Goal: Information Seeking & Learning: Learn about a topic

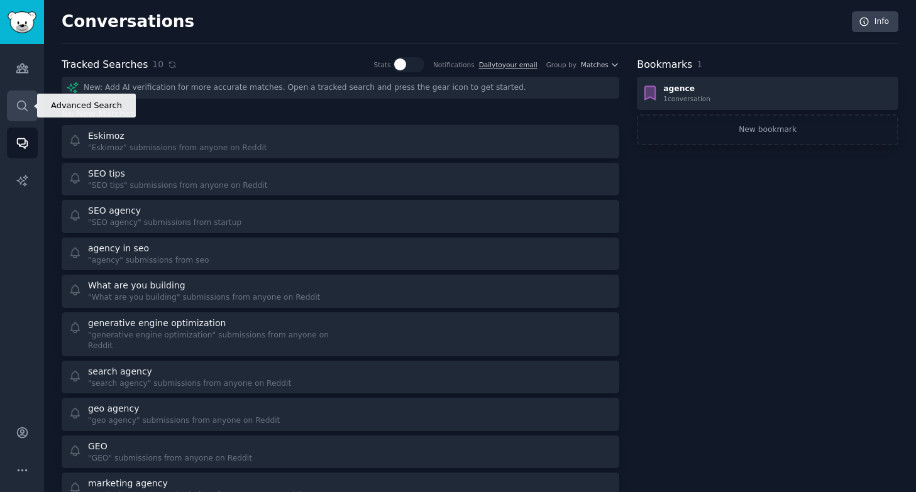
scroll to position [18, 0]
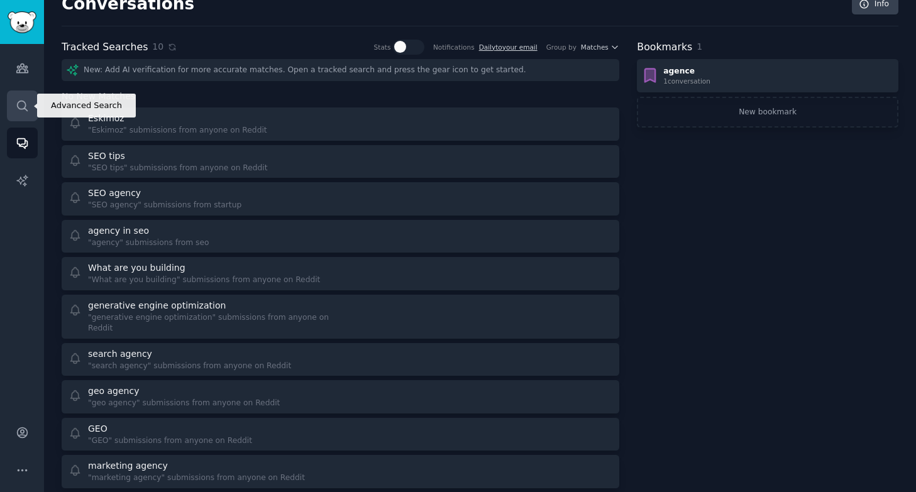
click at [19, 109] on icon "Sidebar" at bounding box center [22, 106] width 10 height 10
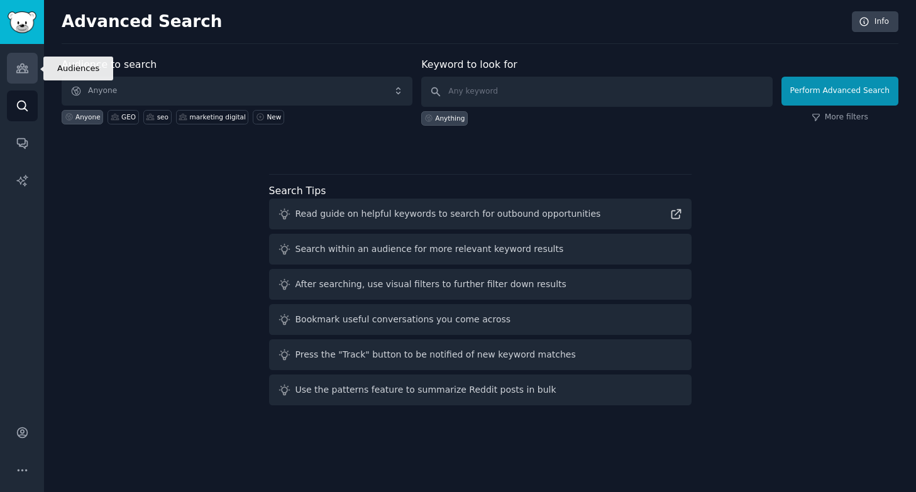
click at [20, 75] on link "Audiences" at bounding box center [22, 68] width 31 height 31
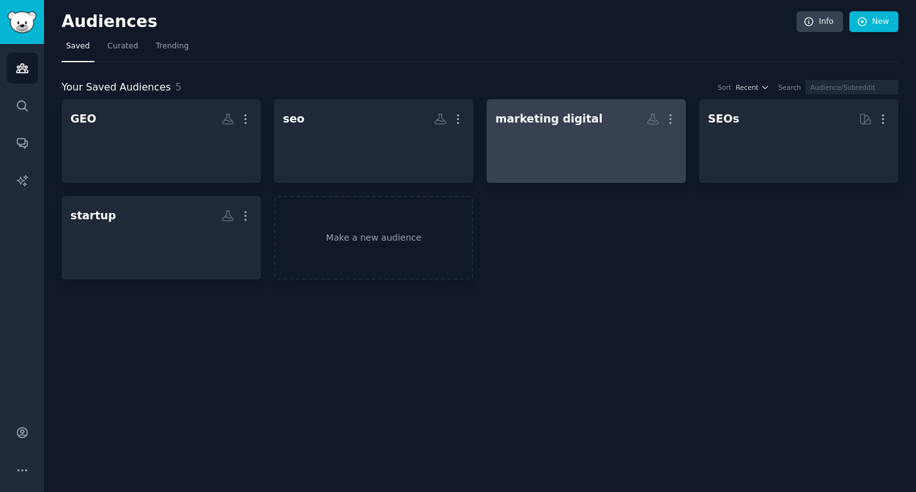
click at [597, 167] on div at bounding box center [586, 152] width 182 height 44
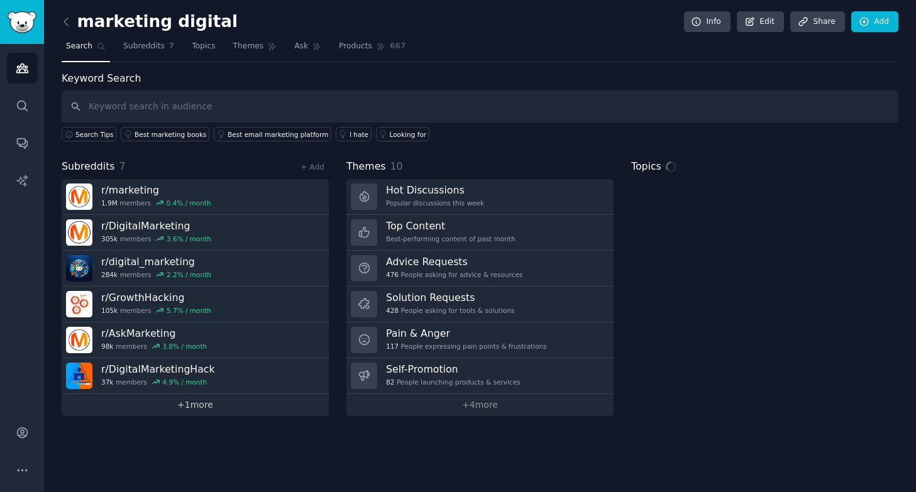
click at [207, 404] on link "+ 1 more" at bounding box center [195, 405] width 267 height 22
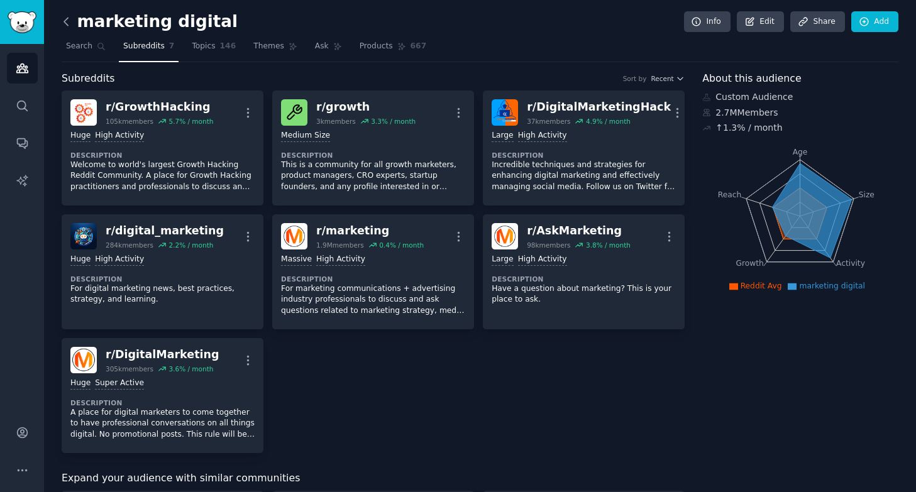
click at [70, 17] on icon at bounding box center [66, 21] width 13 height 13
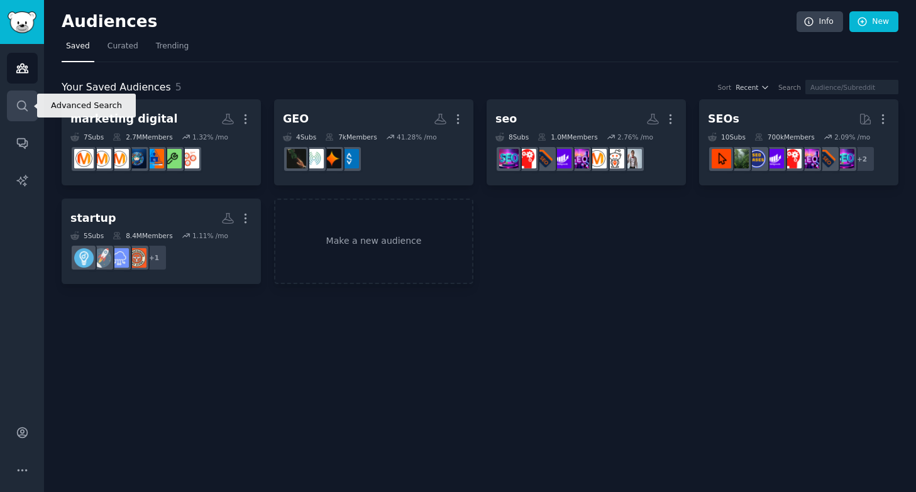
click at [28, 99] on icon "Sidebar" at bounding box center [22, 105] width 13 height 13
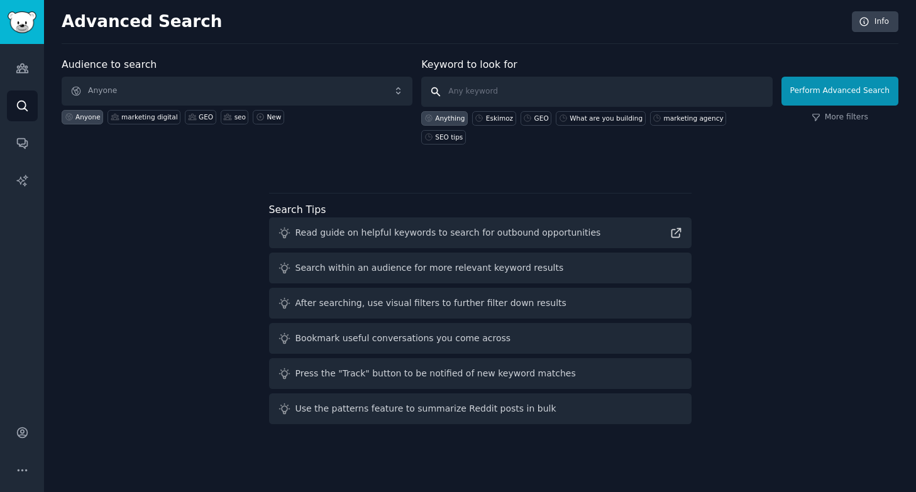
click at [501, 77] on input "text" at bounding box center [596, 92] width 351 height 30
type input "Superprof"
click button "Perform Advanced Search" at bounding box center [839, 91] width 117 height 29
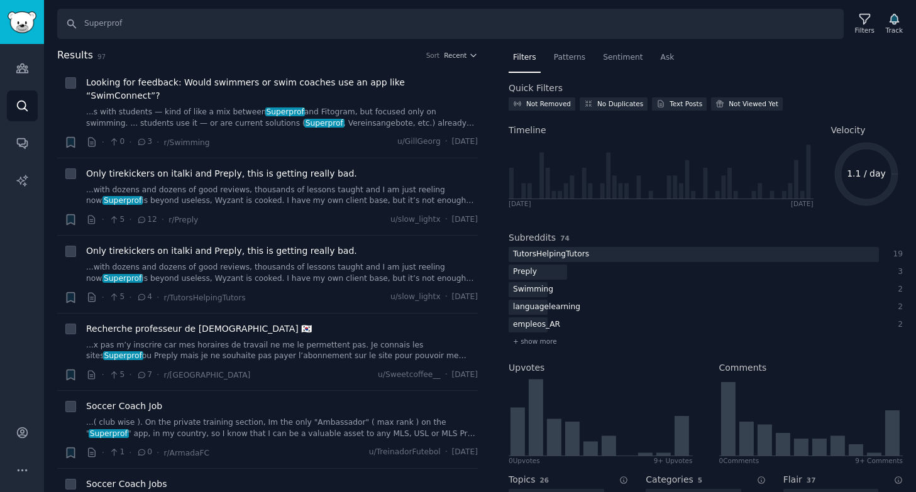
click at [275, 48] on h2 "Results 97 Sort Recent" at bounding box center [267, 56] width 421 height 16
click at [13, 28] on img "Sidebar" at bounding box center [22, 22] width 29 height 22
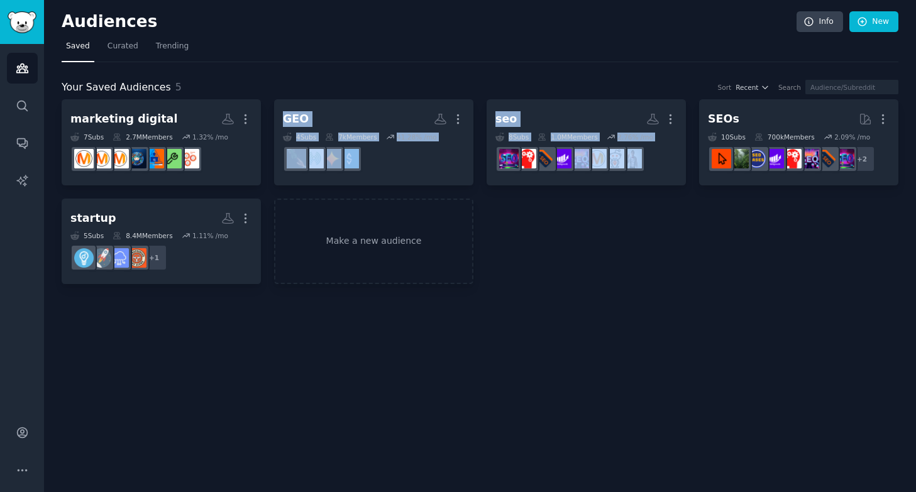
drag, startPoint x: 576, startPoint y: 226, endPoint x: 316, endPoint y: 93, distance: 292.1
click at [319, 96] on div "Your Saved Audiences 5 Sort Recent Search marketing digital More 7 Sub s 2.7M M…" at bounding box center [480, 182] width 837 height 205
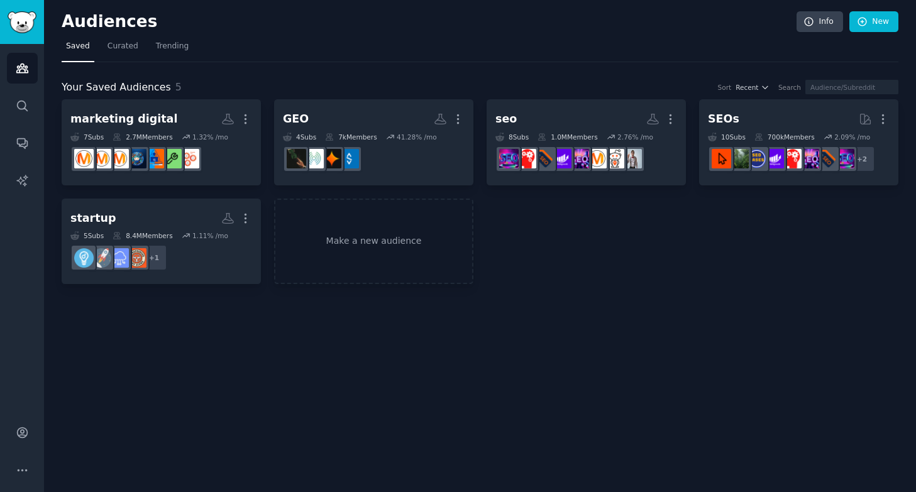
click at [344, 56] on nav "Saved Curated Trending" at bounding box center [480, 49] width 837 height 26
click at [22, 103] on icon "Sidebar" at bounding box center [22, 105] width 13 height 13
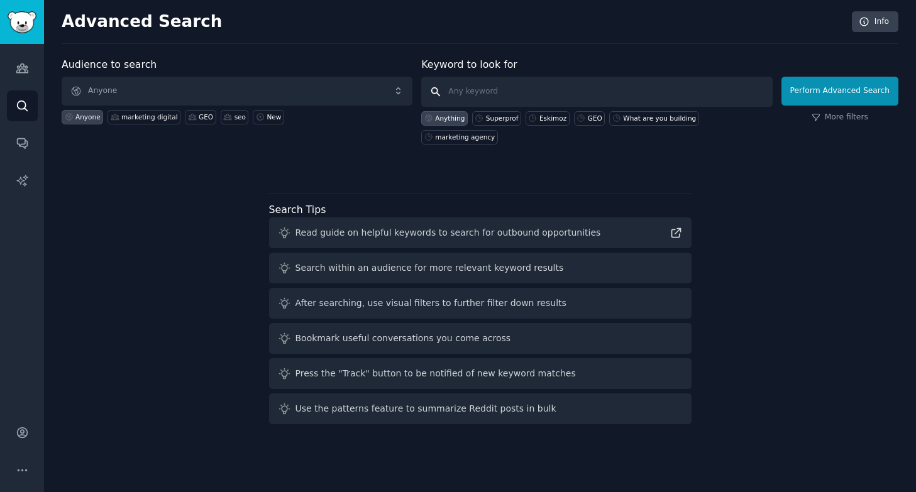
click at [449, 89] on input "text" at bounding box center [596, 92] width 351 height 30
type input "MYM"
click button "Perform Advanced Search" at bounding box center [839, 91] width 117 height 29
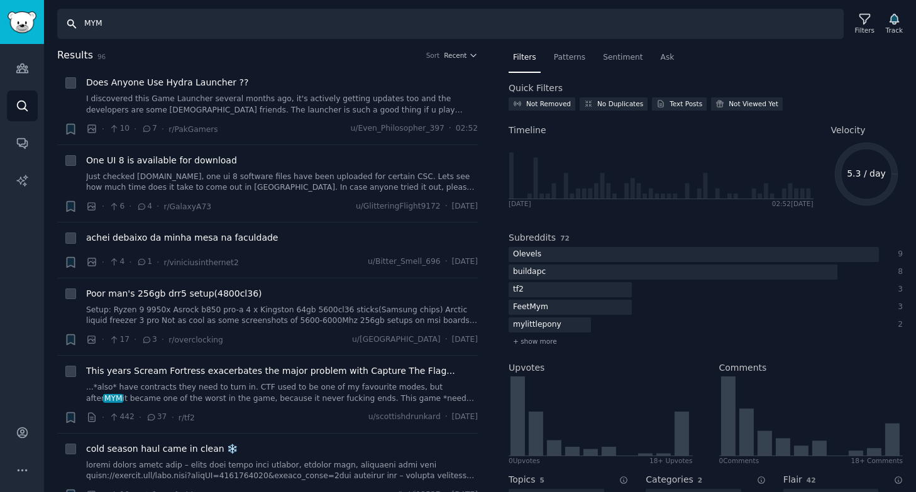
click at [296, 24] on input "MYM" at bounding box center [450, 24] width 786 height 30
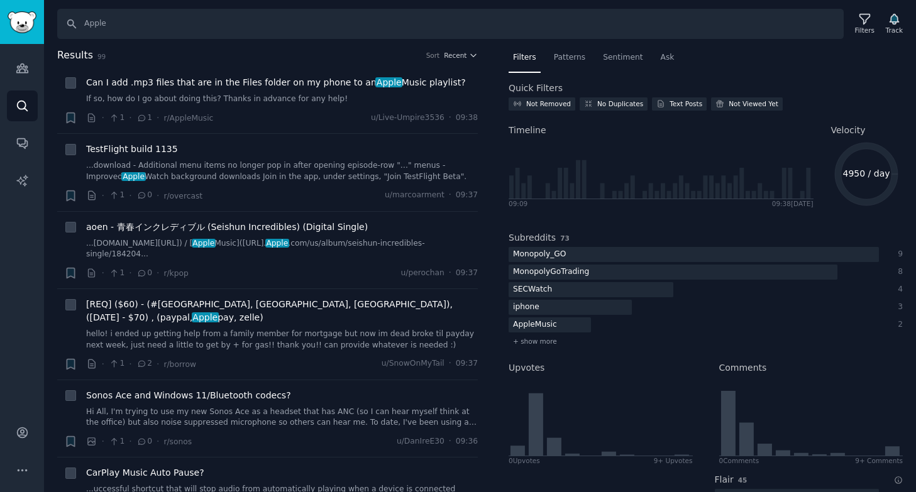
click at [100, 54] on span "99" at bounding box center [101, 57] width 8 height 8
click at [145, 53] on h2 "Results 99 Sort Recent" at bounding box center [267, 56] width 421 height 16
click at [866, 172] on text "4950 / day" at bounding box center [865, 173] width 47 height 10
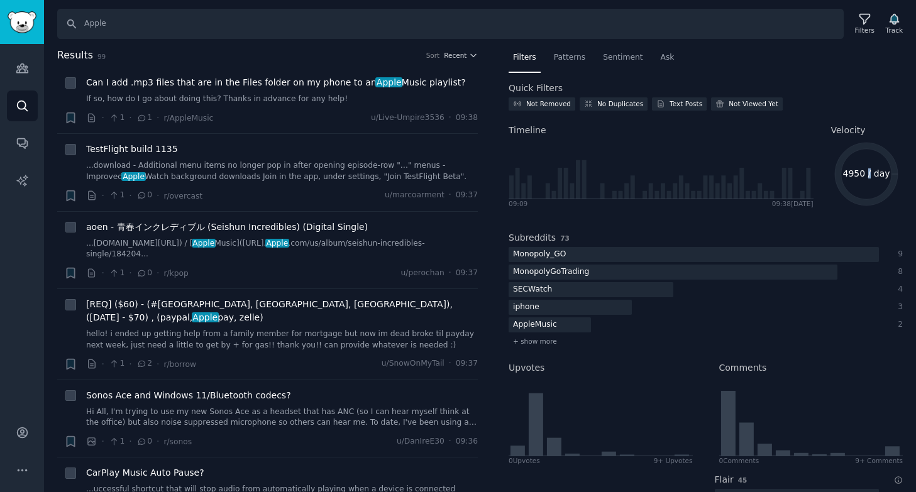
click at [866, 172] on text "4950 / day" at bounding box center [865, 173] width 47 height 10
click at [202, 22] on input "Apple" at bounding box center [450, 24] width 786 height 30
type input "MYM"
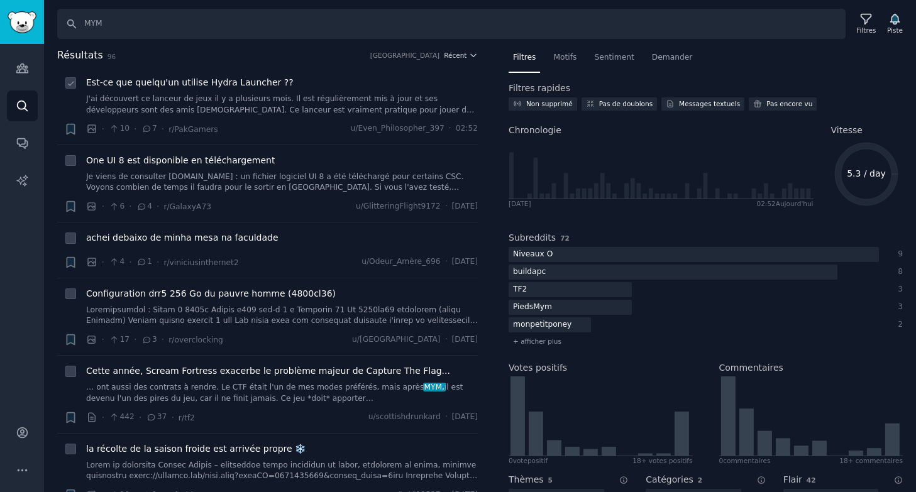
click at [224, 87] on font "Est-ce que quelqu'un utilise Hydra Launcher ??" at bounding box center [189, 82] width 207 height 10
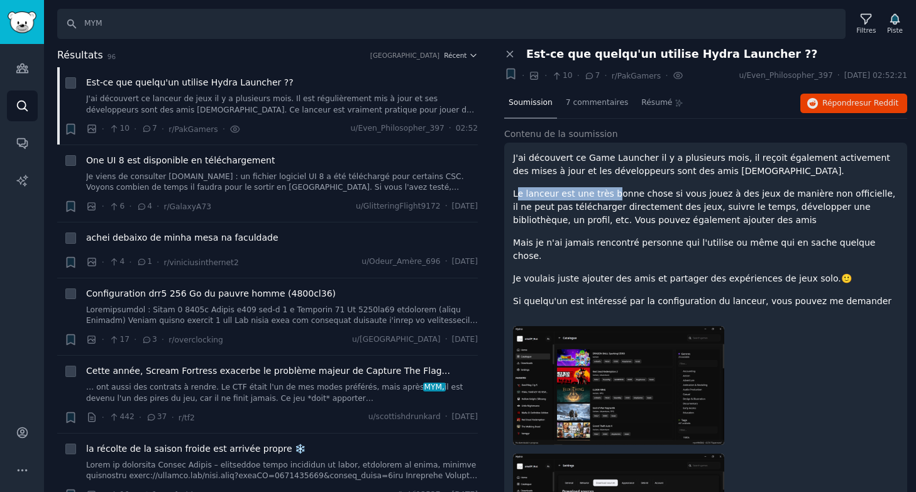
drag, startPoint x: 518, startPoint y: 196, endPoint x: 608, endPoint y: 195, distance: 90.5
click at [608, 195] on font "Le lanceur est une très bonne chose si vous jouez à des jeux de manière non off…" at bounding box center [704, 207] width 382 height 36
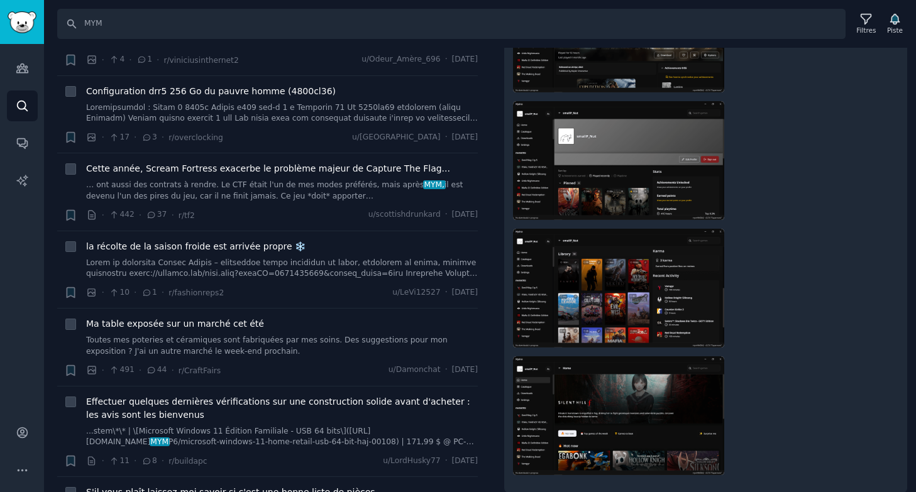
scroll to position [205, 0]
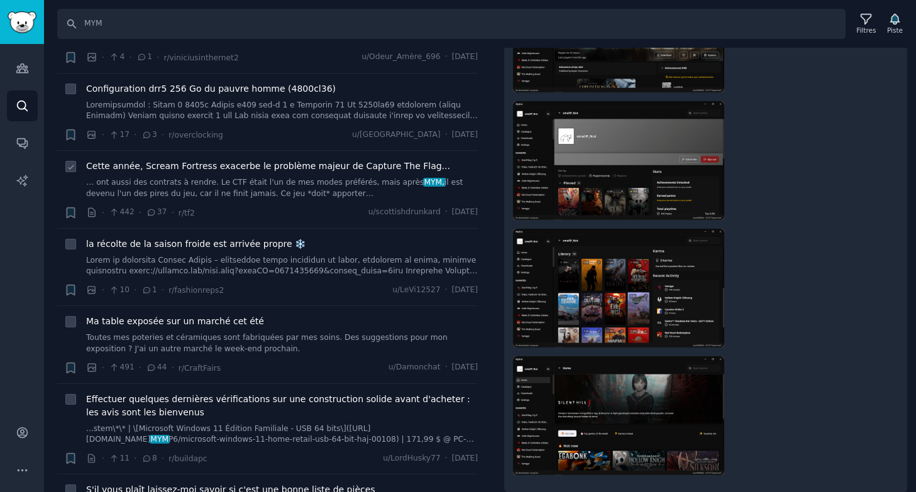
click at [283, 175] on div "Cette année, Scream Fortress exacerbe le problème majeur de Capture The Flag...…" at bounding box center [282, 180] width 392 height 40
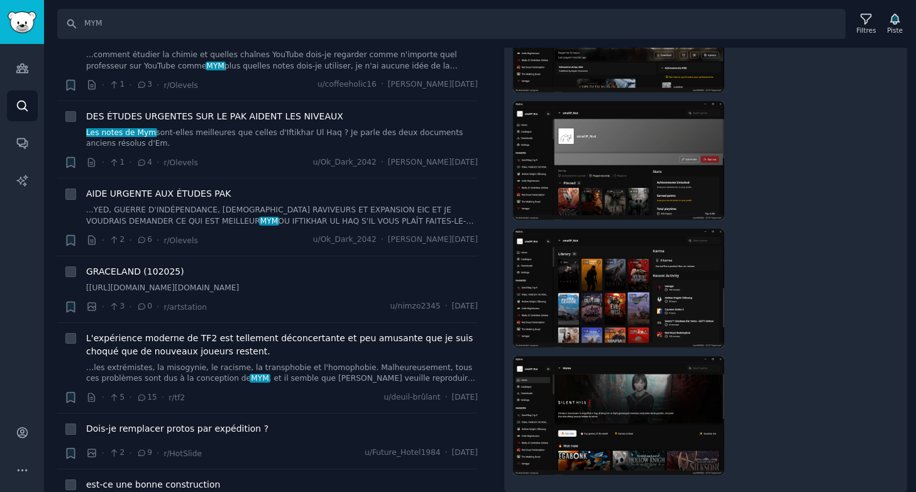
scroll to position [1096, 0]
